Goal: Information Seeking & Learning: Learn about a topic

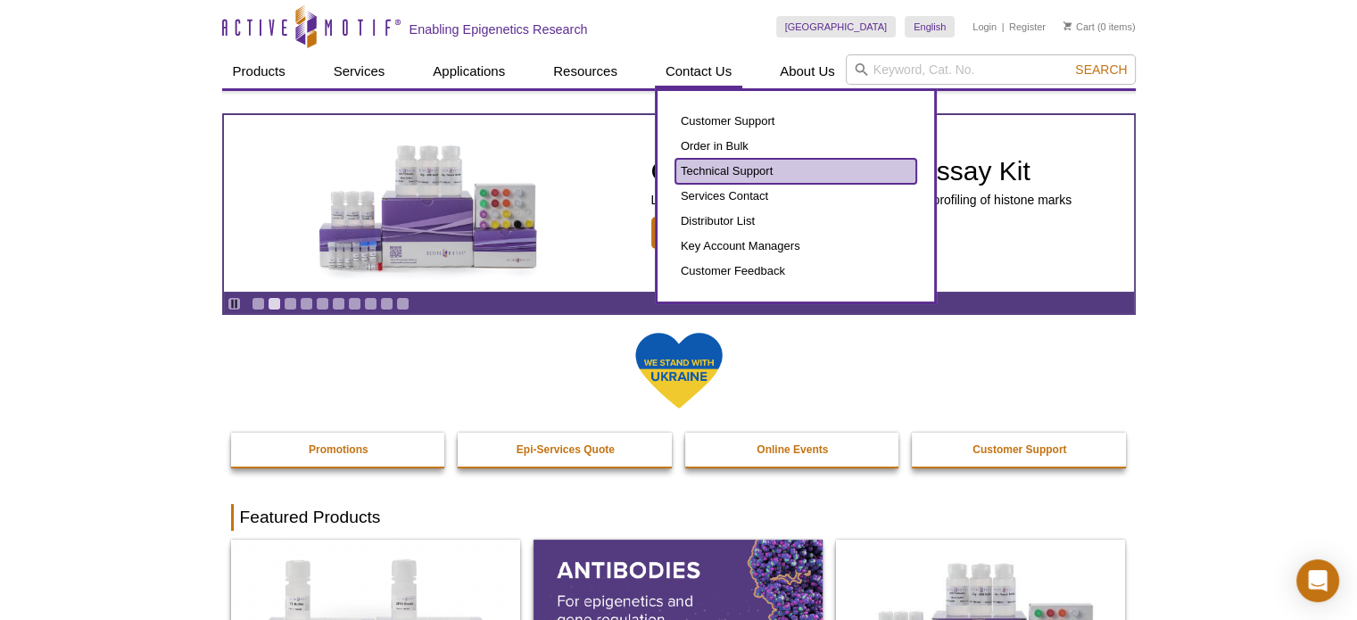
click at [731, 173] on link "Technical Support" at bounding box center [795, 171] width 241 height 25
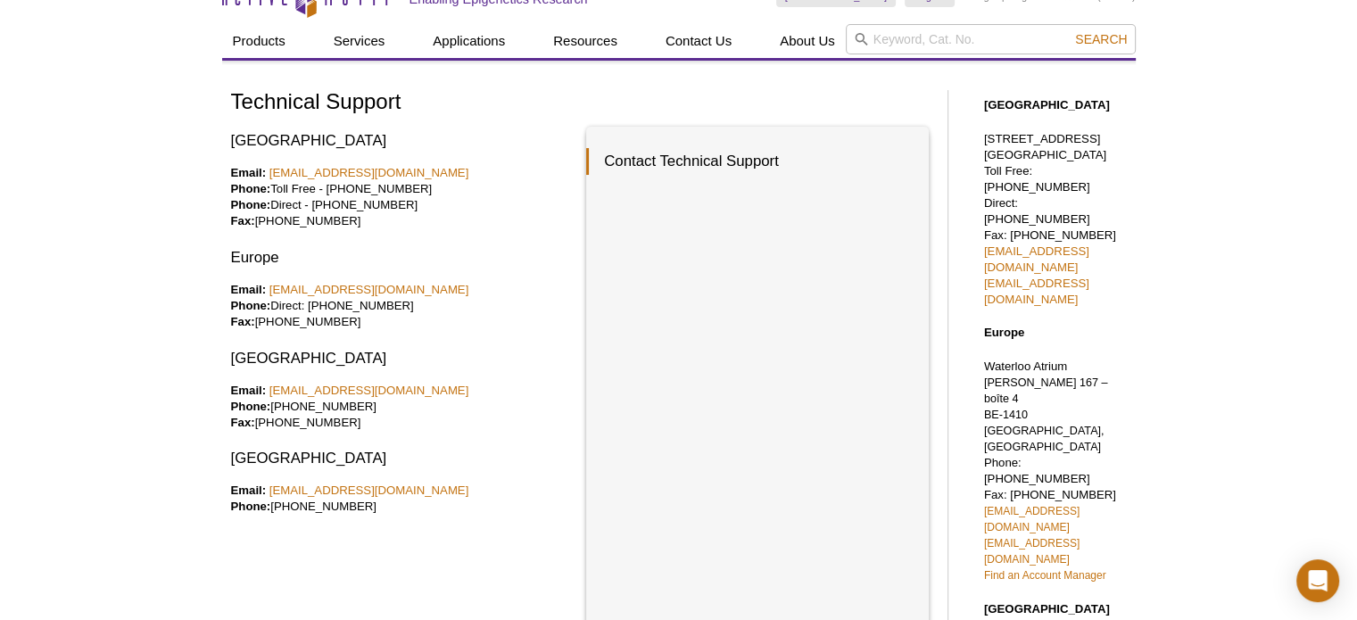
scroll to position [45, 0]
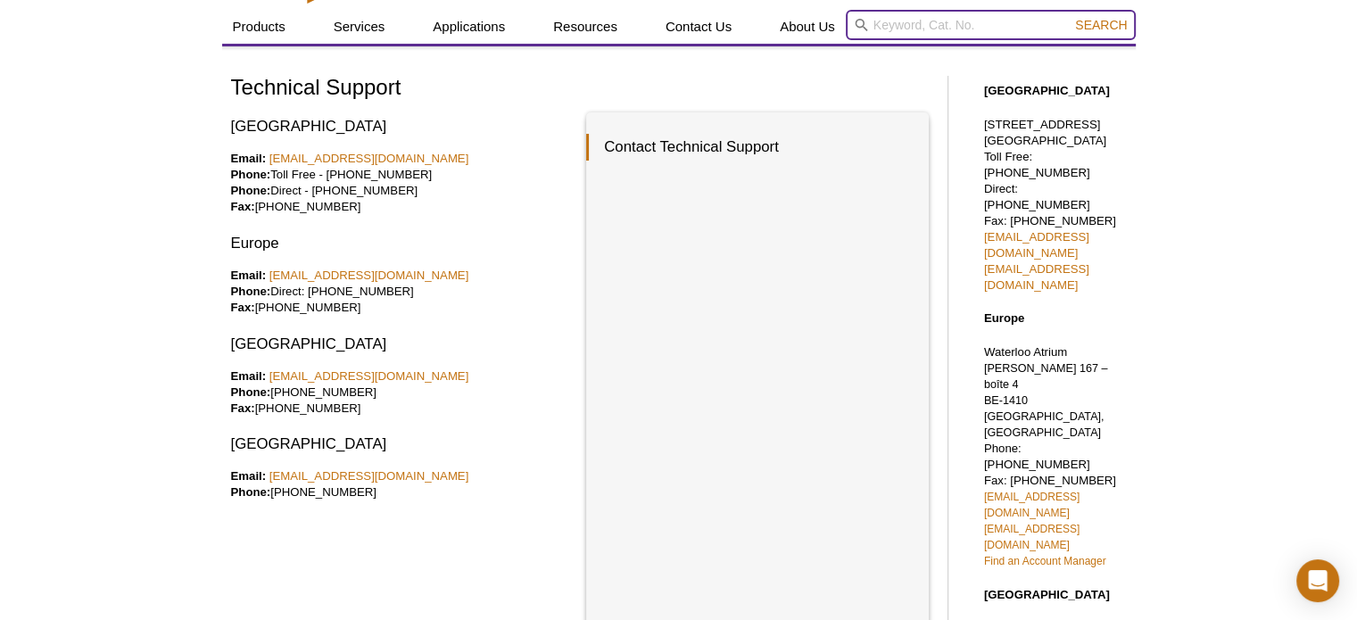
click at [906, 22] on input "search" at bounding box center [991, 25] width 290 height 30
type input "15106"
click at [1070, 17] on button "Search" at bounding box center [1101, 25] width 62 height 16
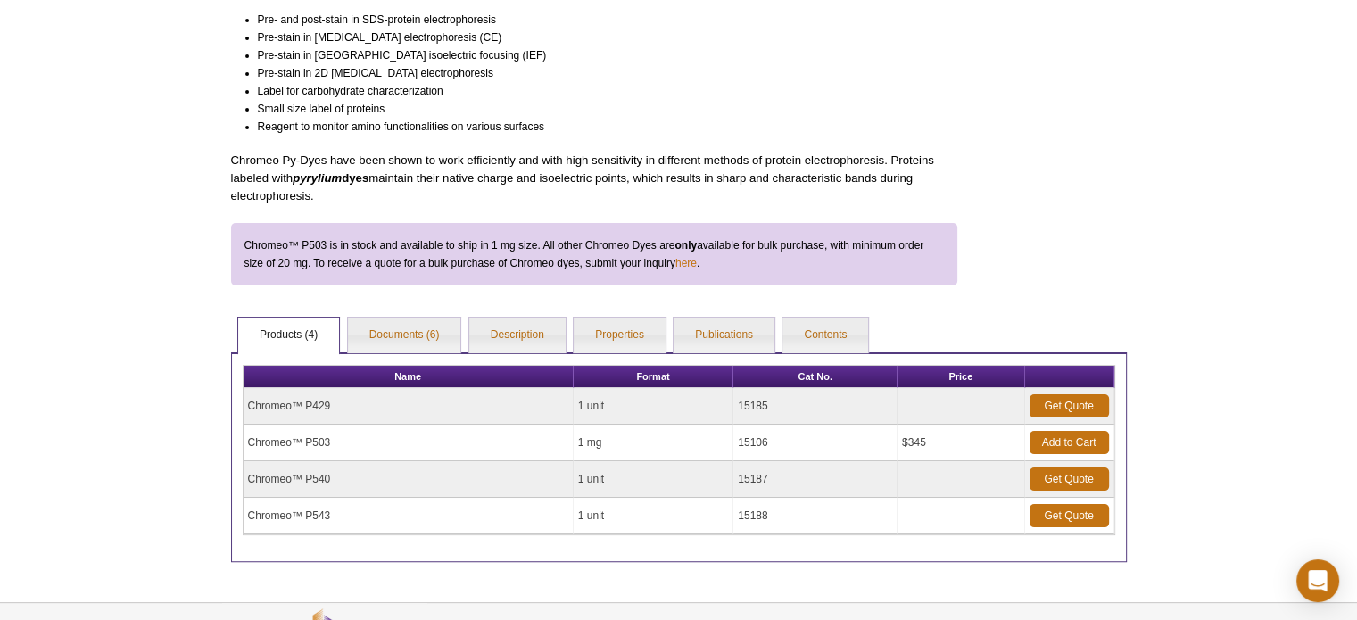
scroll to position [312, 0]
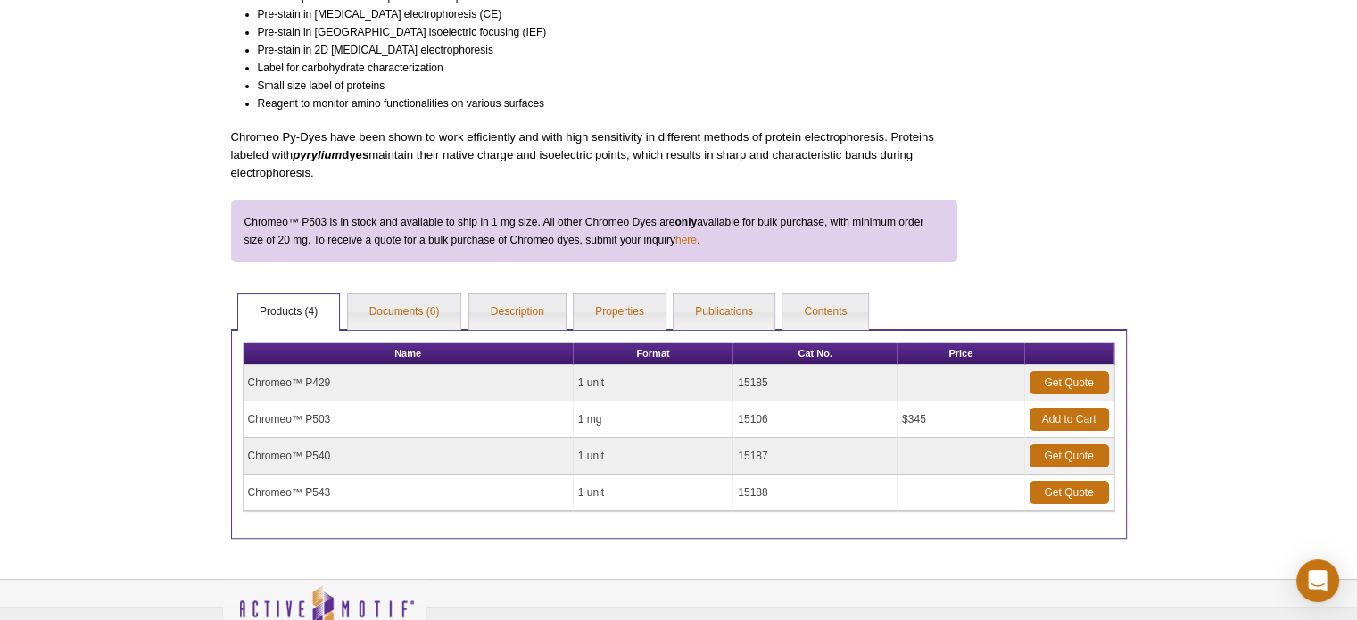
click at [320, 415] on td "Chromeo™ P503" at bounding box center [409, 419] width 330 height 37
click at [284, 413] on td "Chromeo™ P503" at bounding box center [409, 419] width 330 height 37
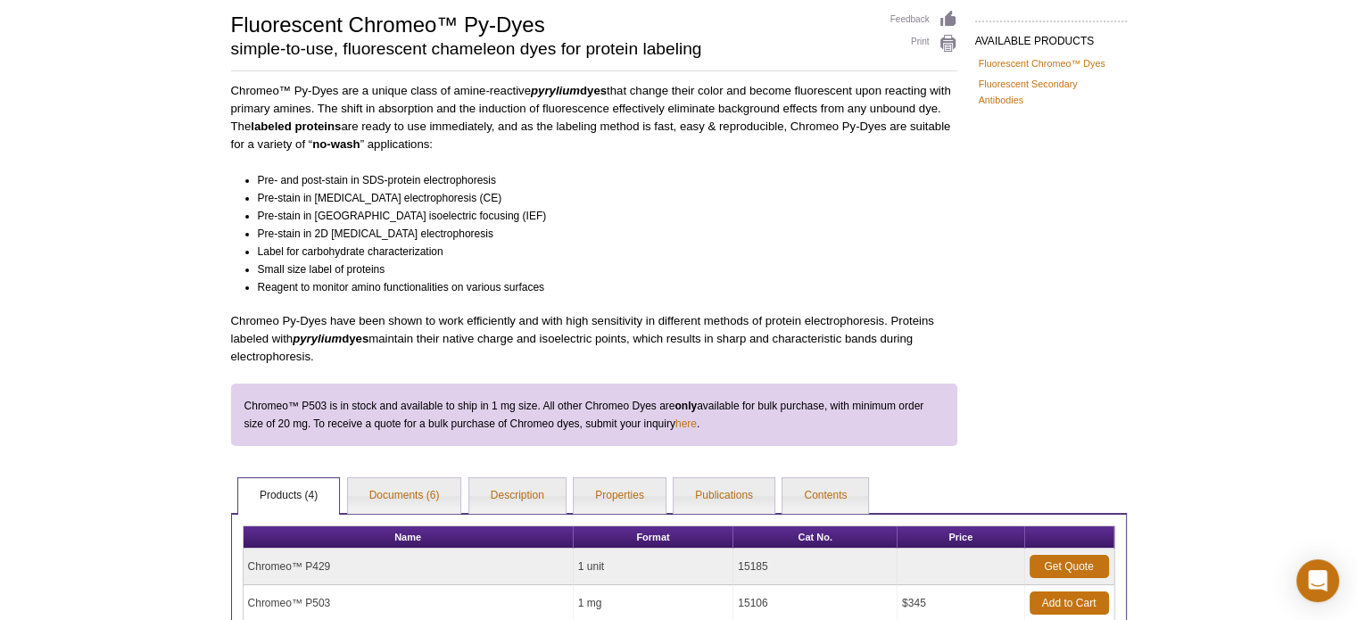
scroll to position [124, 0]
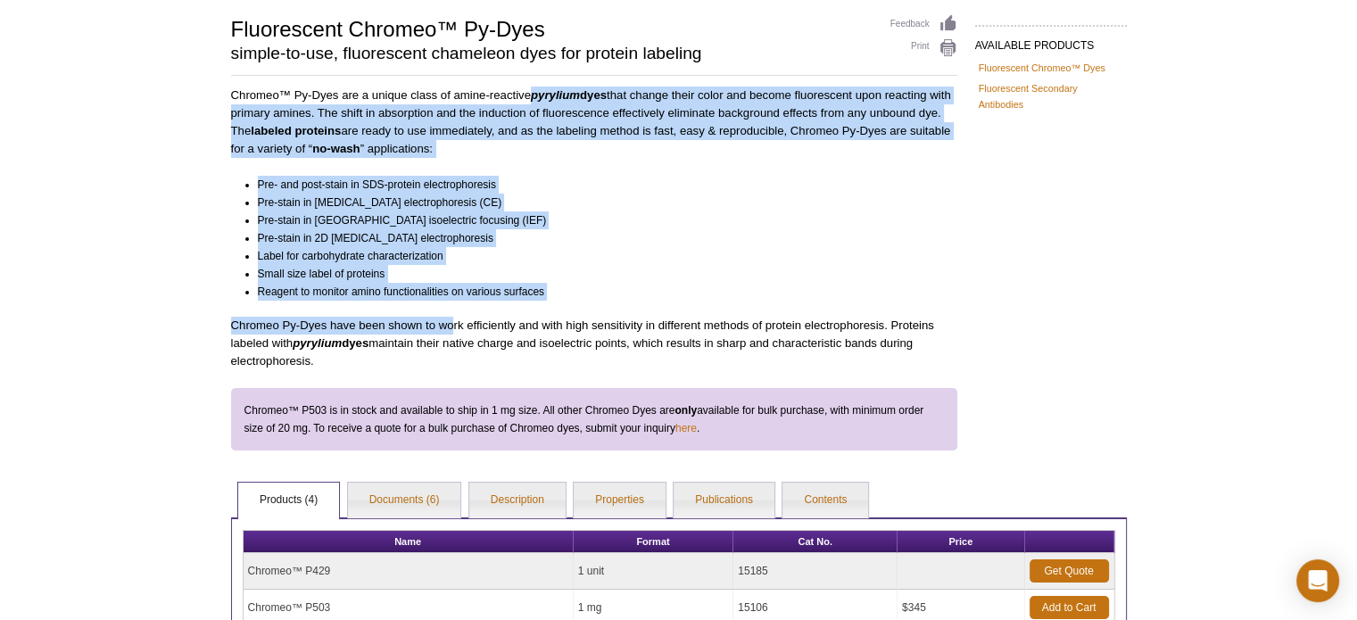
drag, startPoint x: 535, startPoint y: 92, endPoint x: 458, endPoint y: 310, distance: 231.1
click at [458, 310] on div "Chromeo™ Py-Dyes are a unique class of amine-reactive pyrylium dyes that change…" at bounding box center [594, 269] width 726 height 364
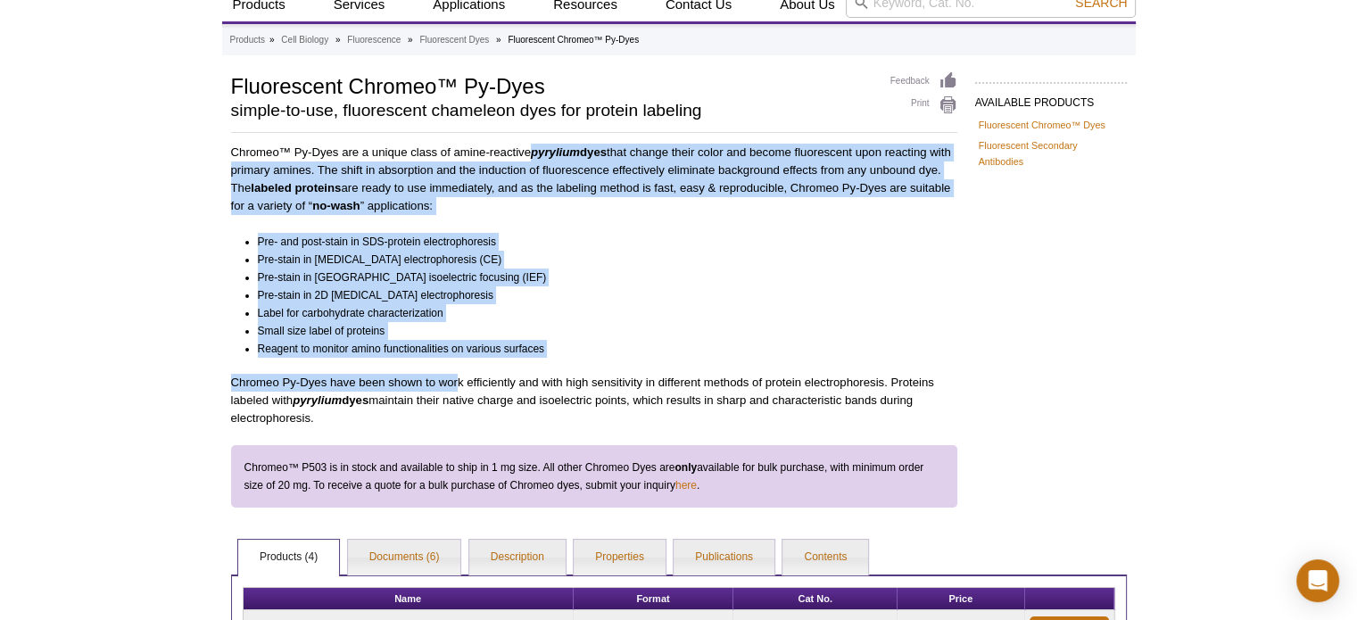
scroll to position [68, 0]
